Goal: Book appointment/travel/reservation

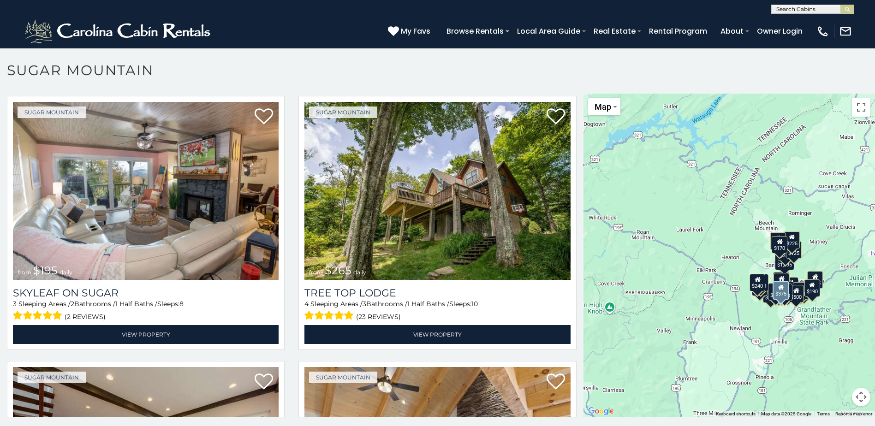
scroll to position [830, 0]
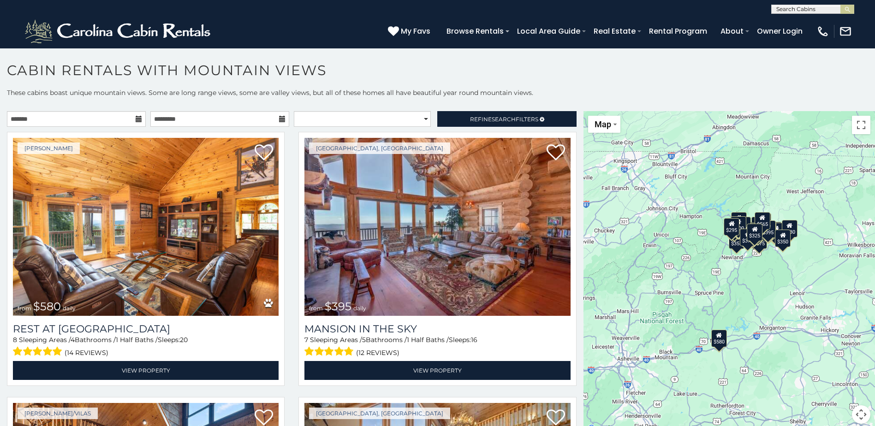
click at [138, 121] on icon at bounding box center [139, 119] width 6 height 6
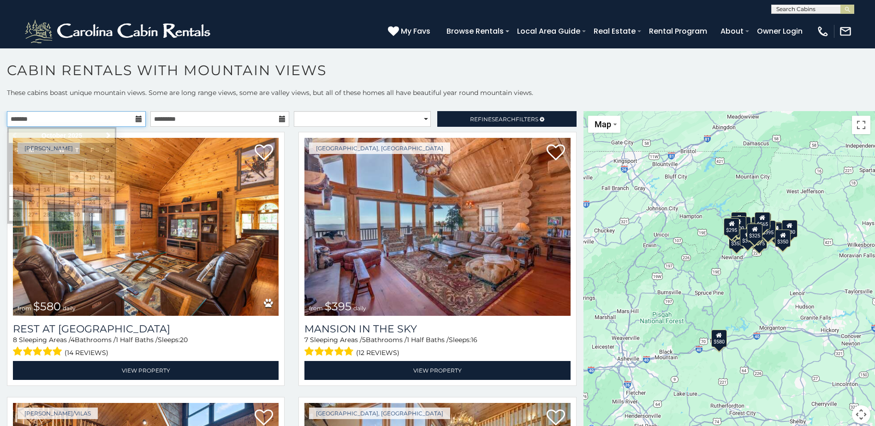
click at [138, 115] on input "text" at bounding box center [76, 119] width 139 height 16
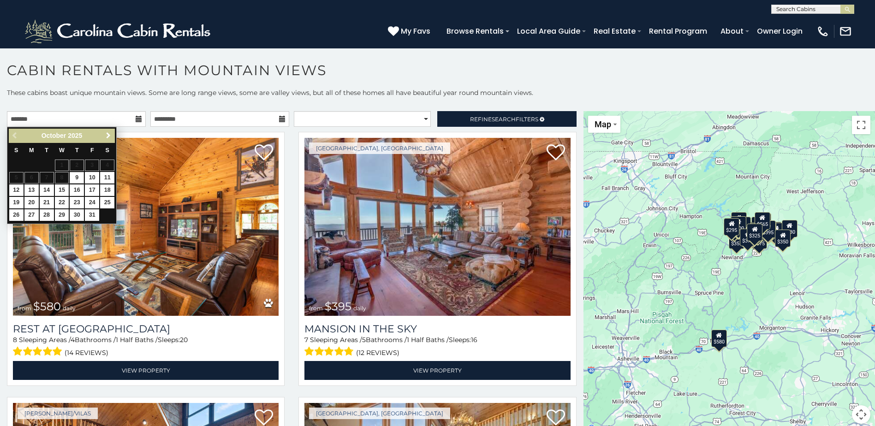
click at [108, 137] on span "Next" at bounding box center [108, 135] width 7 height 7
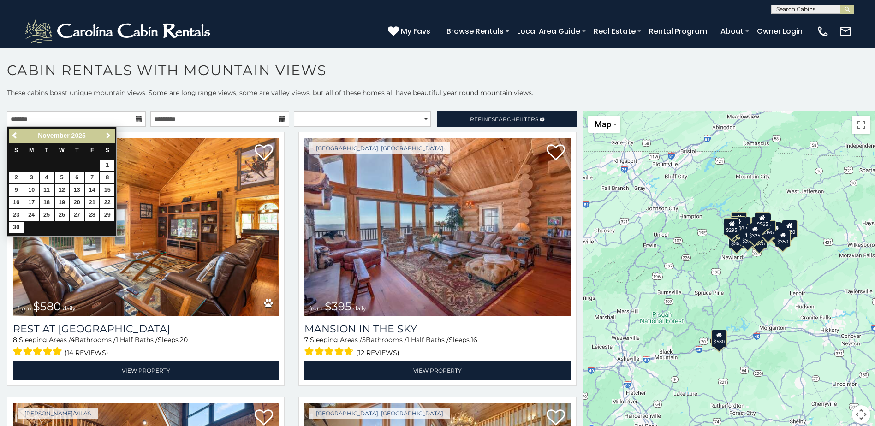
click at [108, 137] on span "Next" at bounding box center [108, 135] width 7 height 7
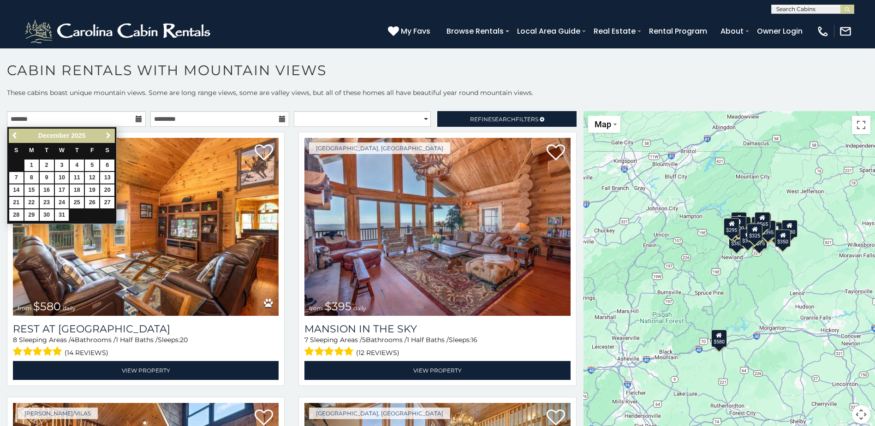
click at [108, 137] on span "Next" at bounding box center [108, 135] width 7 height 7
click at [78, 199] on link "22" at bounding box center [77, 203] width 14 height 12
type input "**********"
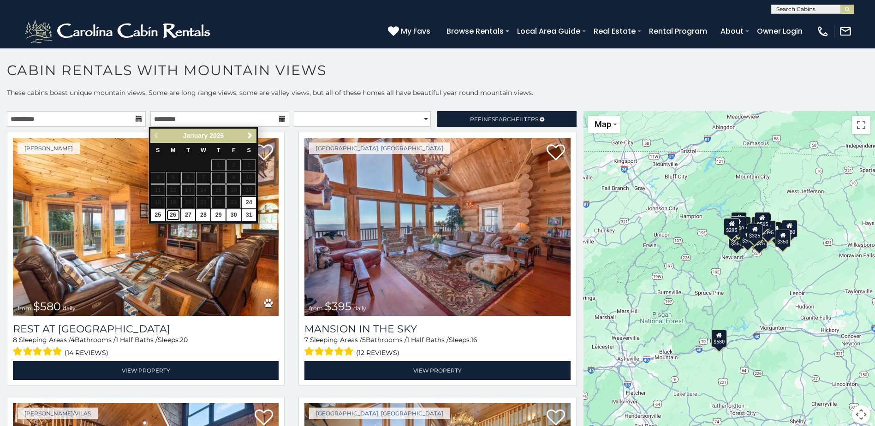
click at [174, 216] on link "26" at bounding box center [173, 215] width 14 height 12
type input "**********"
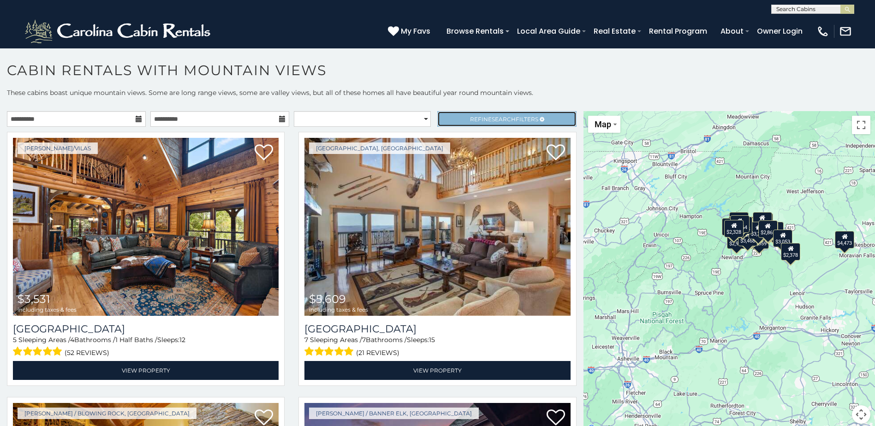
click at [502, 117] on span "Search" at bounding box center [504, 119] width 24 height 7
